Goal: Task Accomplishment & Management: Manage account settings

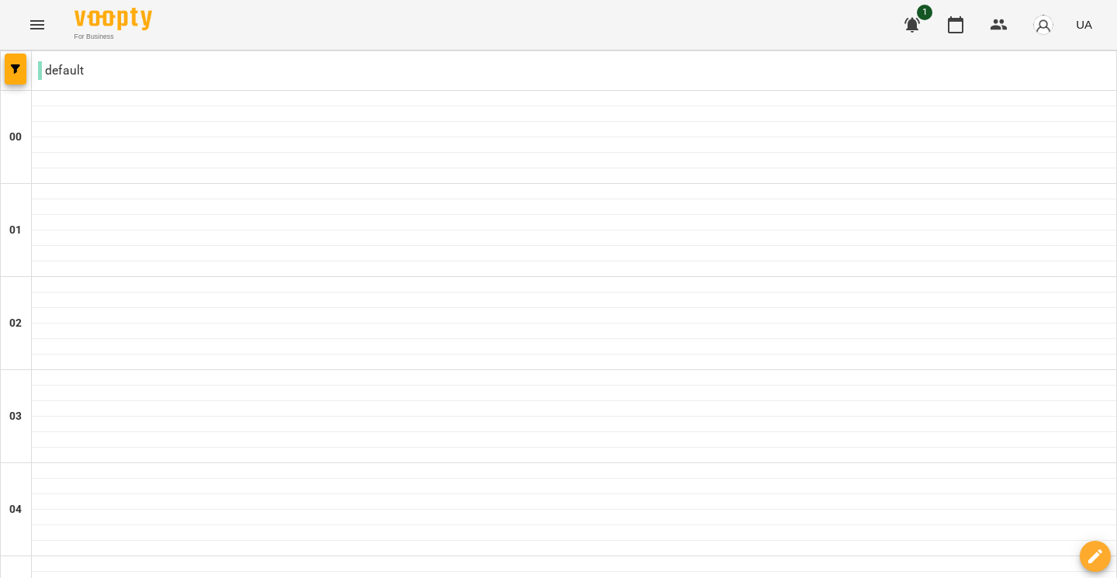
scroll to position [1519, 0]
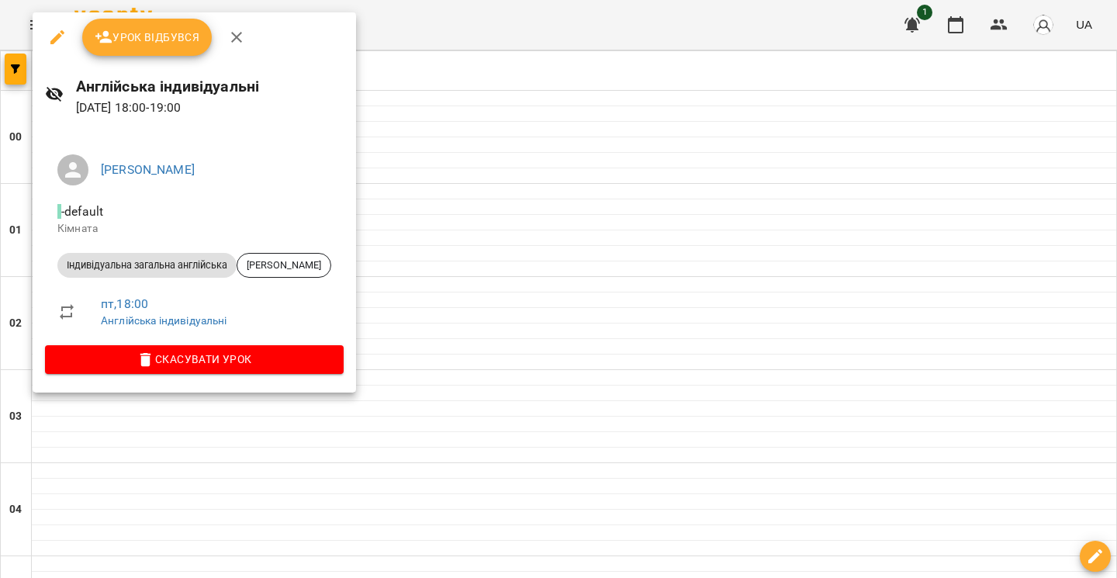
click at [145, 42] on span "Урок відбувся" at bounding box center [148, 37] width 106 height 19
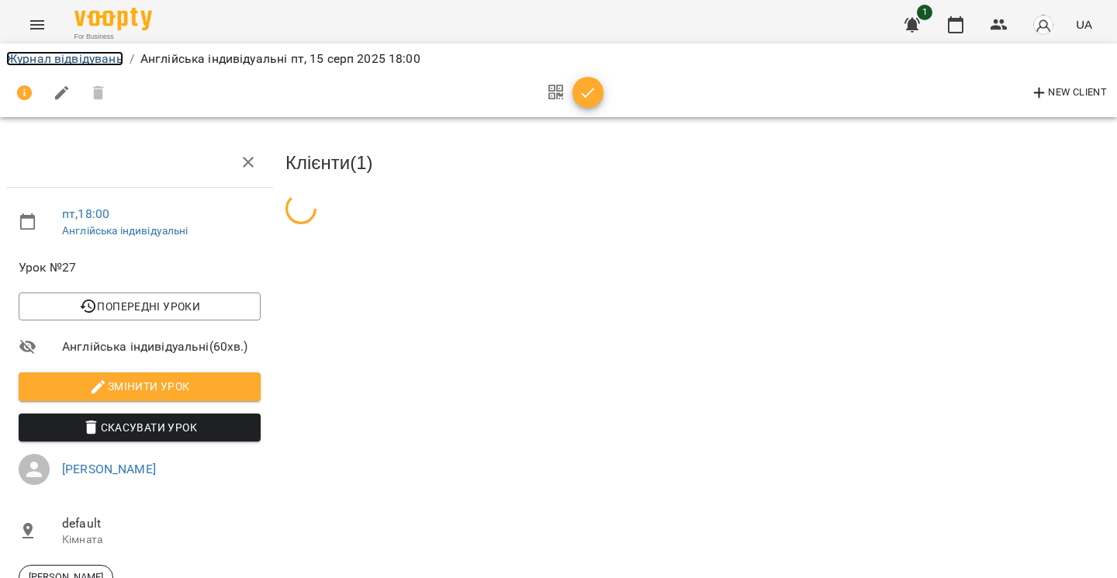
click at [71, 57] on link "Журнал відвідувань" at bounding box center [64, 58] width 117 height 15
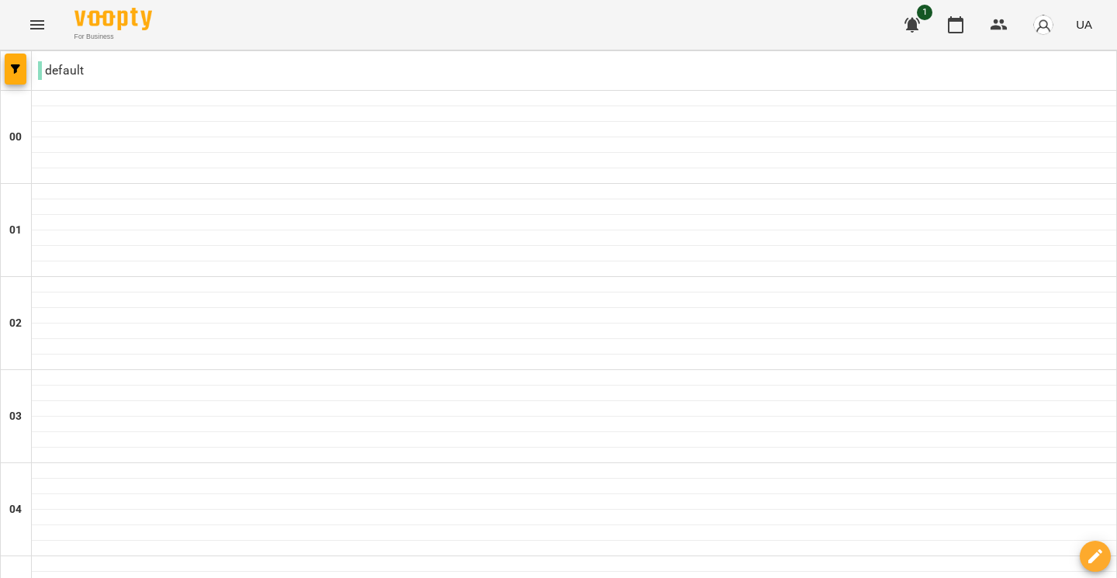
scroll to position [1094, 0]
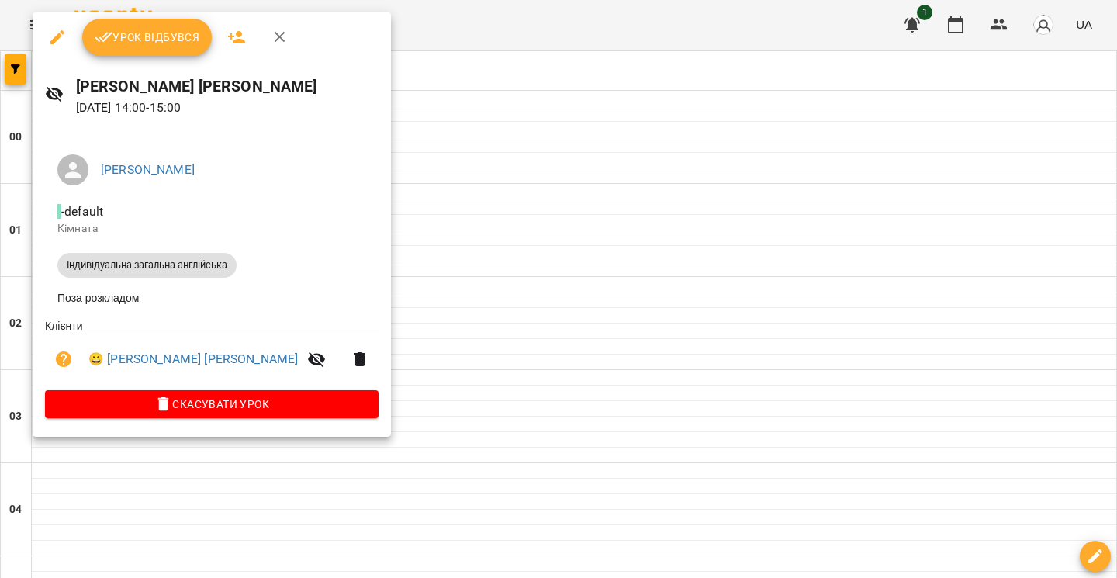
click at [161, 31] on span "Урок відбувся" at bounding box center [148, 37] width 106 height 19
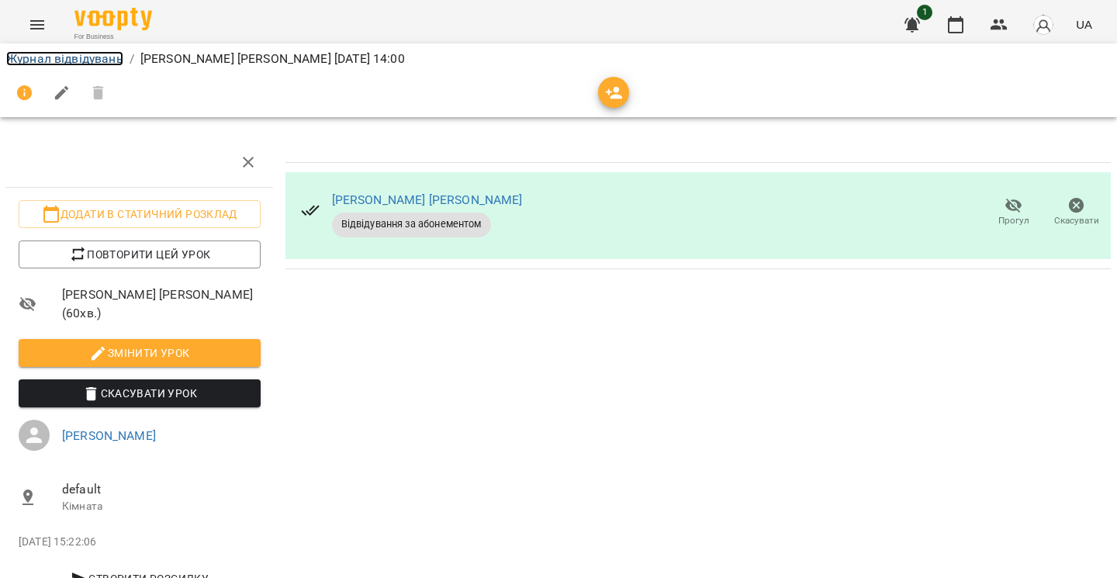
click at [67, 60] on link "Журнал відвідувань" at bounding box center [64, 58] width 117 height 15
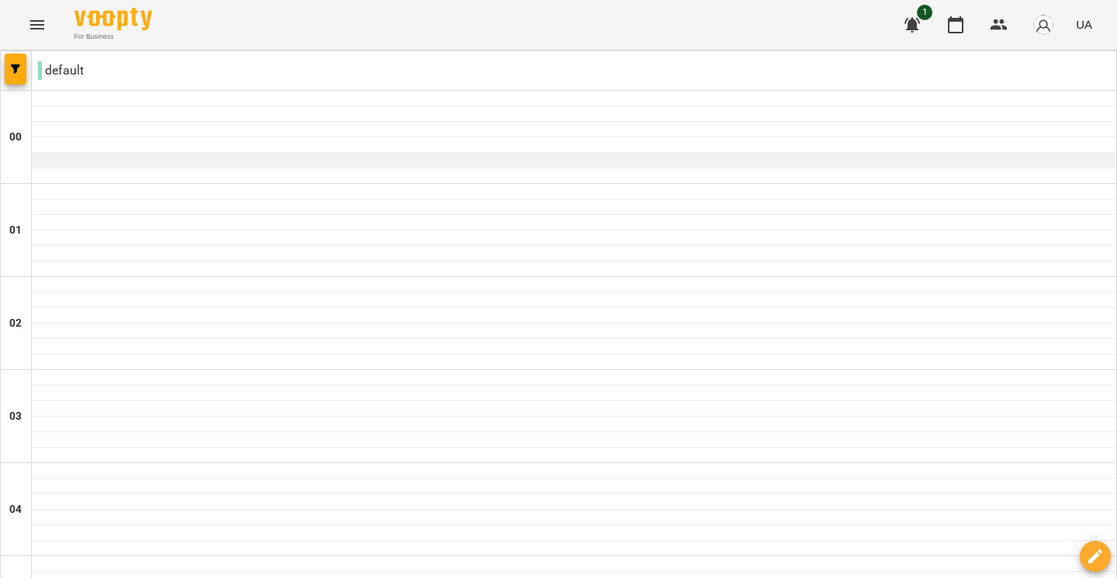
scroll to position [1289, 0]
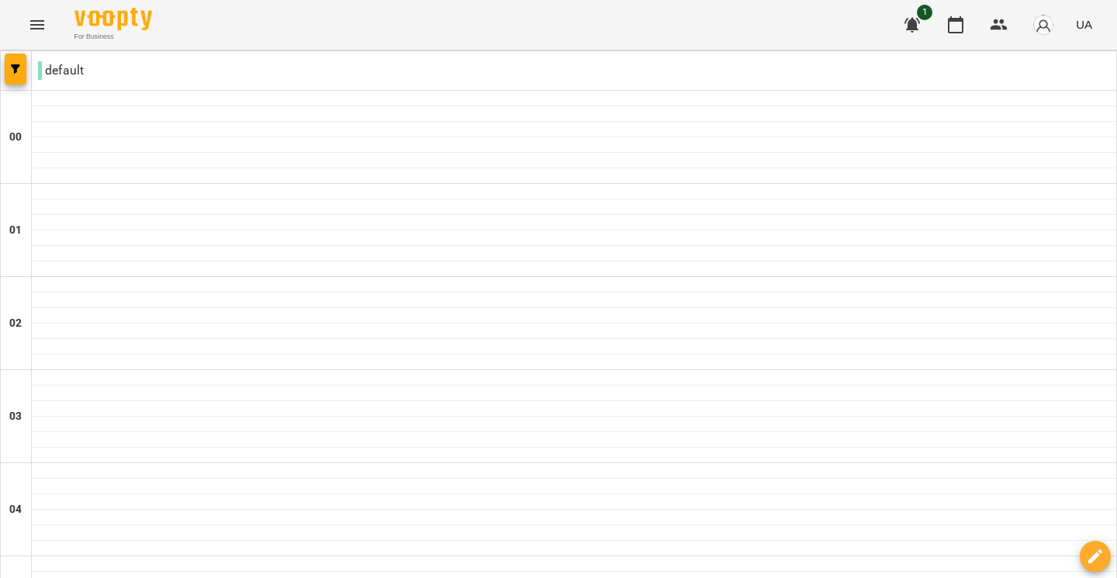
type input "**********"
